Goal: Transaction & Acquisition: Purchase product/service

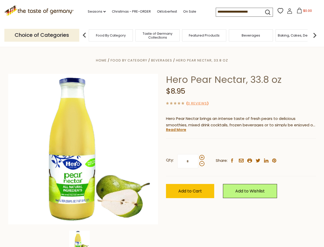
click at [162, 123] on div "Home Food By Category [GEOGRAPHIC_DATA] Hero Pear Nectar, 33.8 oz Hero Pear Nec…" at bounding box center [162, 156] width 316 height 198
click at [95, 12] on link "Seasons dropdown_arrow" at bounding box center [97, 12] width 18 height 6
click at [238, 12] on input at bounding box center [237, 11] width 43 height 7
click at [304, 12] on span "$0.00" at bounding box center [308, 10] width 9 height 4
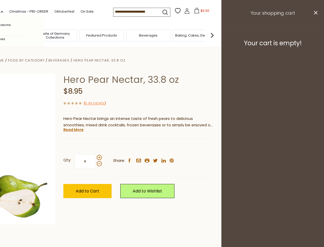
click at [43, 35] on div "All Seasons Recipes Game Day [DATE] [DATE] [DATE][PERSON_NAME] [DATE] Springfes…" at bounding box center [14, 123] width 58 height 218
click at [315, 35] on footer "Your cart is empty!" at bounding box center [273, 42] width 103 height 33
click at [162, 147] on div "Qty: * Share: facebook email printer twitter linkedin pinterest" at bounding box center [138, 161] width 150 height 30
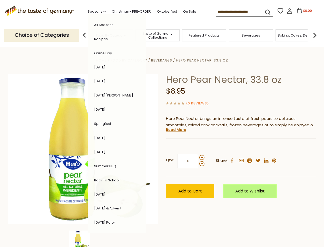
click at [83, 238] on div "Home Food By Category [GEOGRAPHIC_DATA] Hero Pear Nectar, 33.8 oz Hero Pear Nec…" at bounding box center [162, 156] width 316 height 198
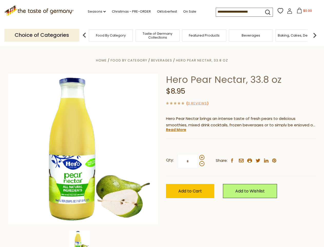
click at [83, 238] on img at bounding box center [79, 240] width 21 height 21
click at [176, 129] on link "Read More" at bounding box center [176, 129] width 20 height 5
